Goal: Use online tool/utility: Utilize a website feature to perform a specific function

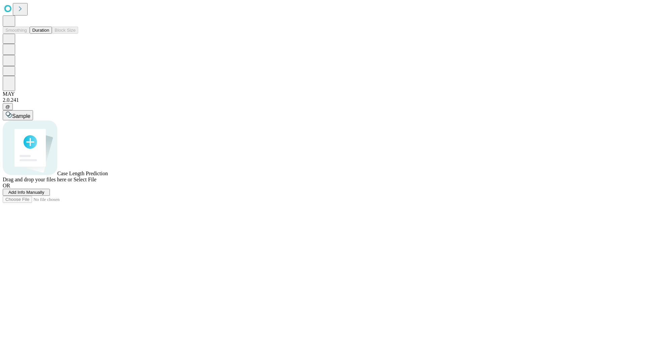
click at [44, 195] on span "Add Info Manually" at bounding box center [26, 192] width 36 height 5
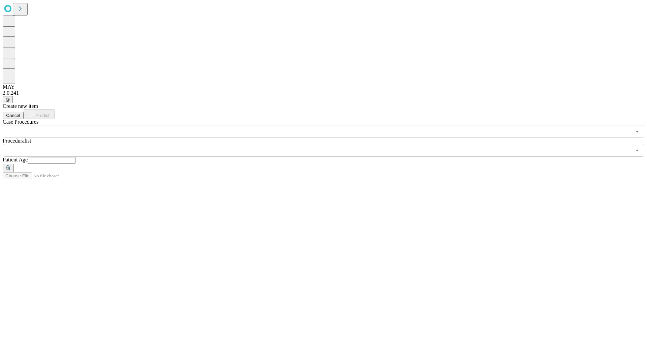
click at [75, 157] on input "text" at bounding box center [52, 160] width 48 height 7
type input "**"
click at [328, 144] on input "text" at bounding box center [317, 150] width 628 height 13
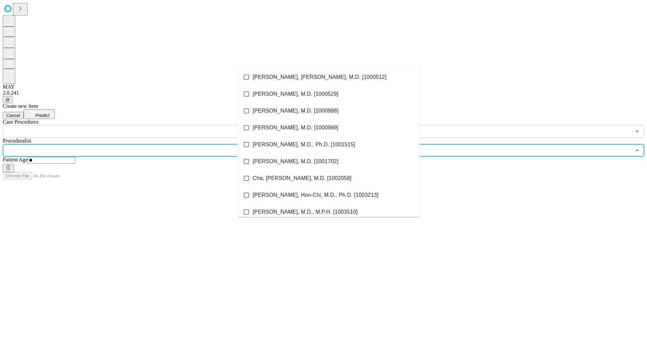
click at [328, 77] on li "[PERSON_NAME], [PERSON_NAME], M.D. [1000512]" at bounding box center [328, 77] width 182 height 17
click at [141, 125] on input "text" at bounding box center [317, 131] width 628 height 13
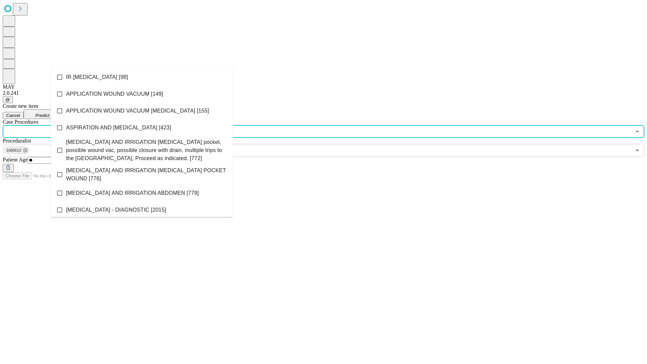
click at [142, 77] on li "IR [MEDICAL_DATA] [98]" at bounding box center [142, 77] width 182 height 17
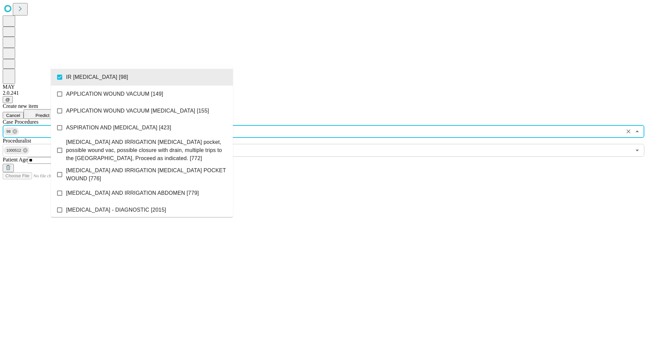
click at [49, 113] on span "Predict" at bounding box center [42, 115] width 14 height 5
